Goal: Information Seeking & Learning: Understand process/instructions

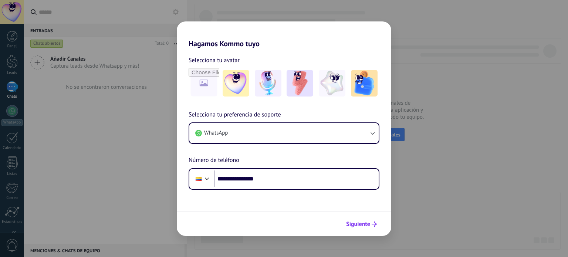
type input "**********"
click at [370, 222] on span "Siguiente" at bounding box center [361, 223] width 31 height 5
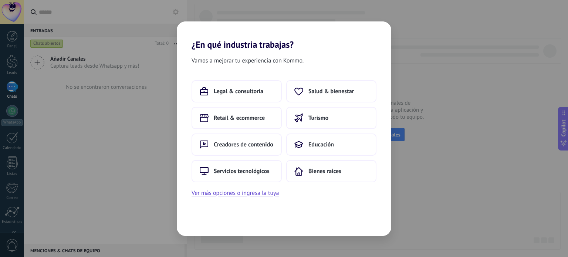
click at [517, 34] on div "¿En qué industria trabajas? Vamos a mejorar tu experiencia con Kommo. Legal & c…" at bounding box center [284, 128] width 568 height 257
click at [489, 18] on div "¿En qué industria trabajas? Vamos a mejorar tu experiencia con Kommo. Legal & c…" at bounding box center [284, 128] width 568 height 257
click at [390, 24] on h2 "¿En qué industria trabajas?" at bounding box center [284, 35] width 214 height 28
click at [401, 33] on div "¿En qué industria trabajas? Vamos a mejorar tu experiencia con Kommo. Legal & c…" at bounding box center [284, 128] width 568 height 257
click at [248, 143] on span "Creadores de contenido" at bounding box center [244, 144] width 60 height 7
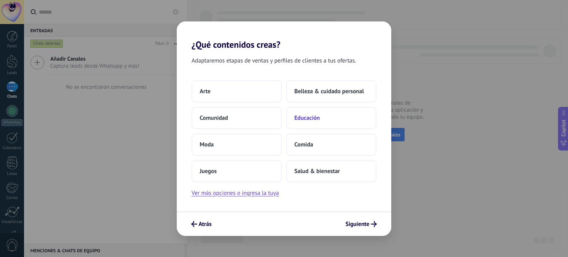
click at [306, 116] on span "Educación" at bounding box center [307, 117] width 26 height 7
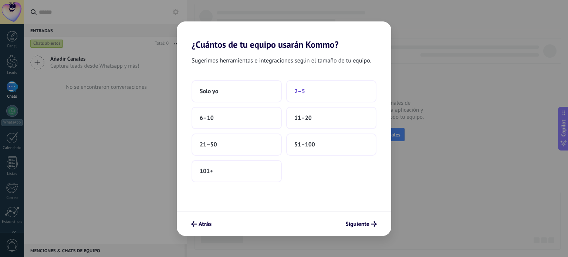
click at [296, 93] on span "2–5" at bounding box center [299, 91] width 11 height 7
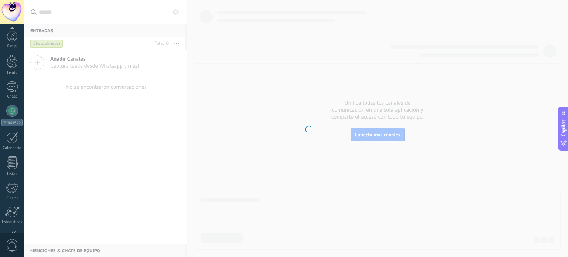
scroll to position [50, 0]
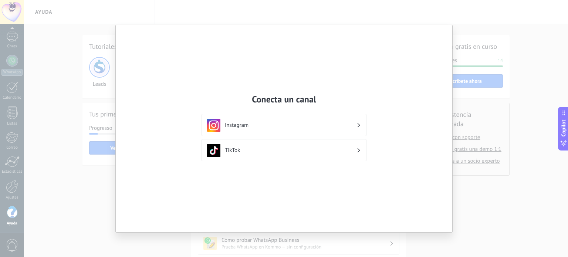
click at [300, 122] on h3 "Instagram" at bounding box center [291, 125] width 132 height 7
